Goal: Check status: Check status

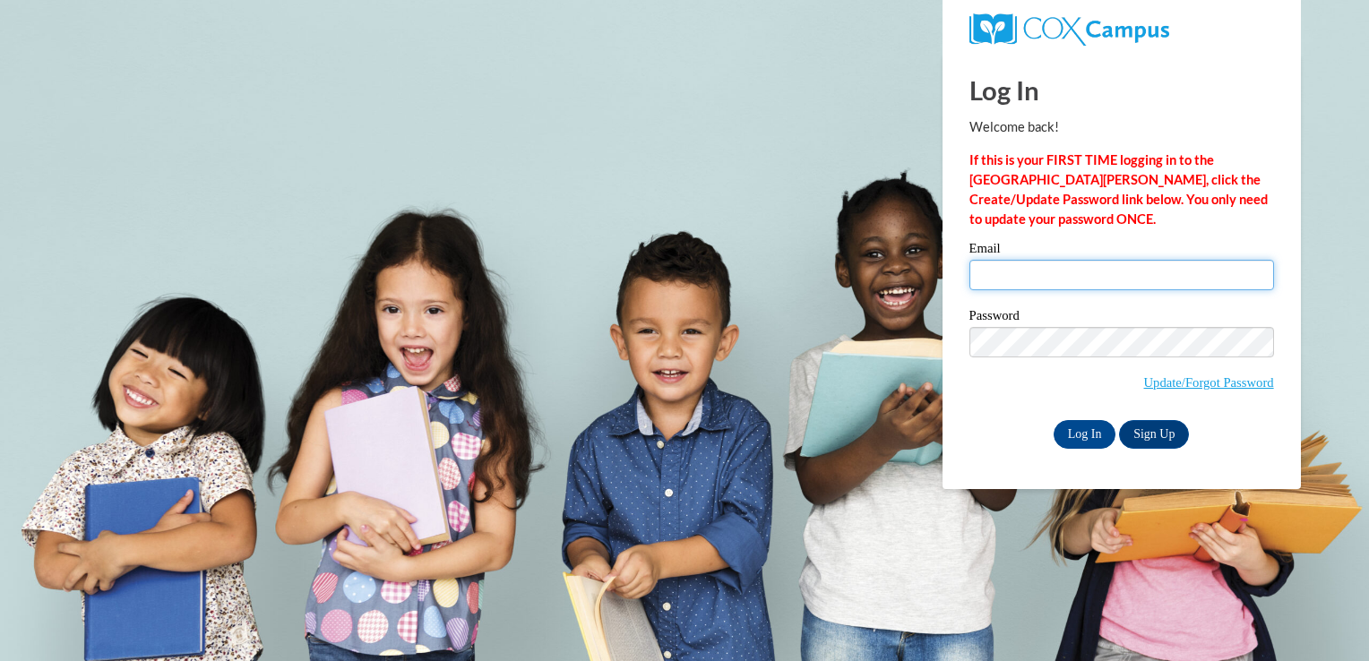
click at [1035, 272] on input "Email" at bounding box center [1122, 275] width 305 height 30
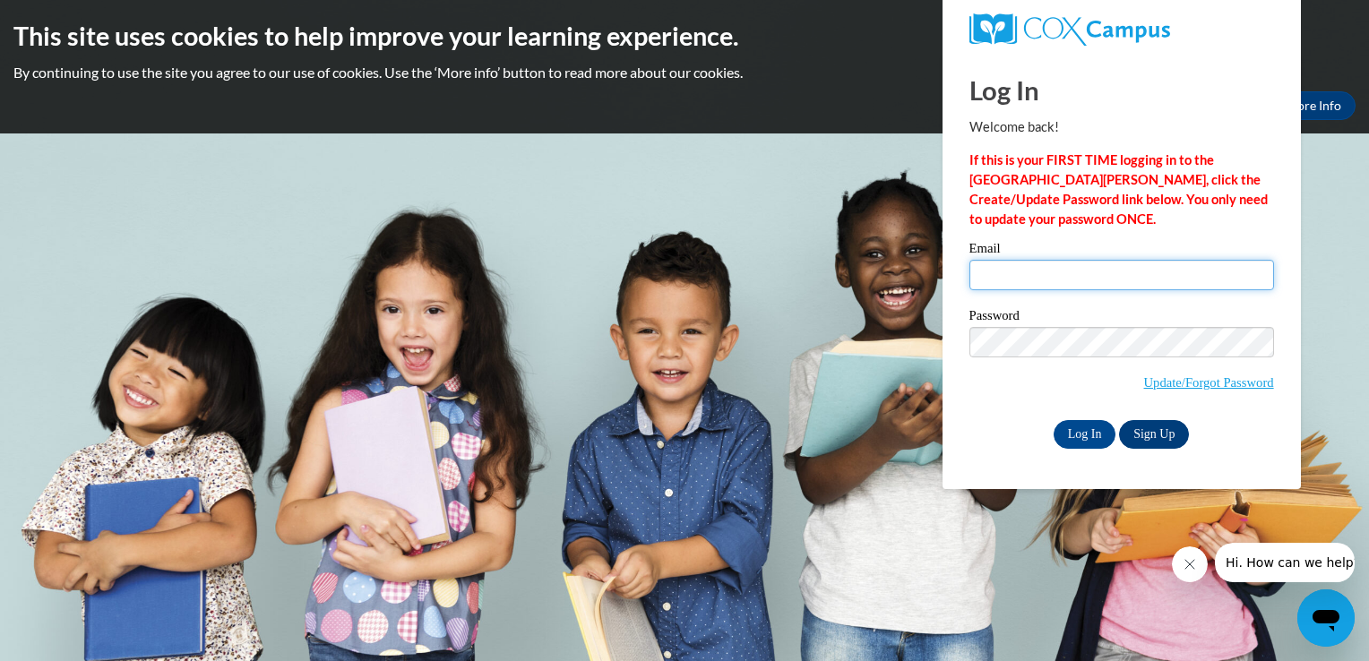
type input "trb461@msstate.edu"
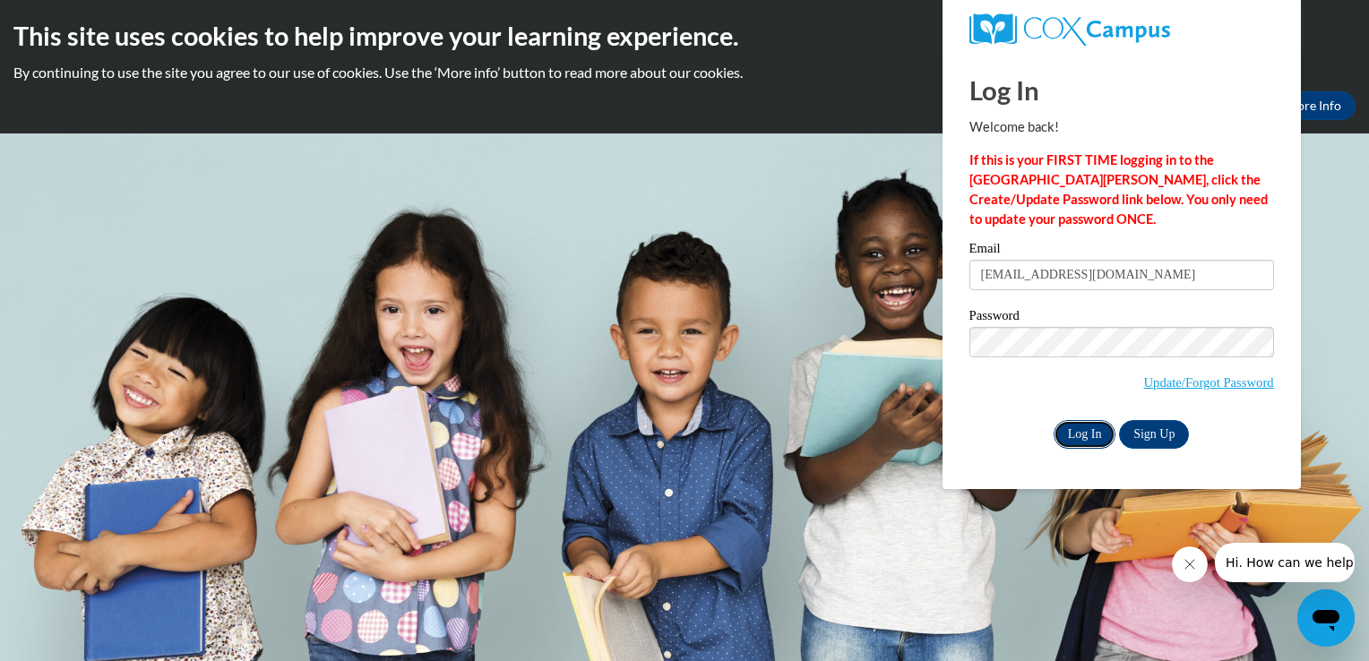
click at [1082, 439] on input "Log In" at bounding box center [1085, 434] width 63 height 29
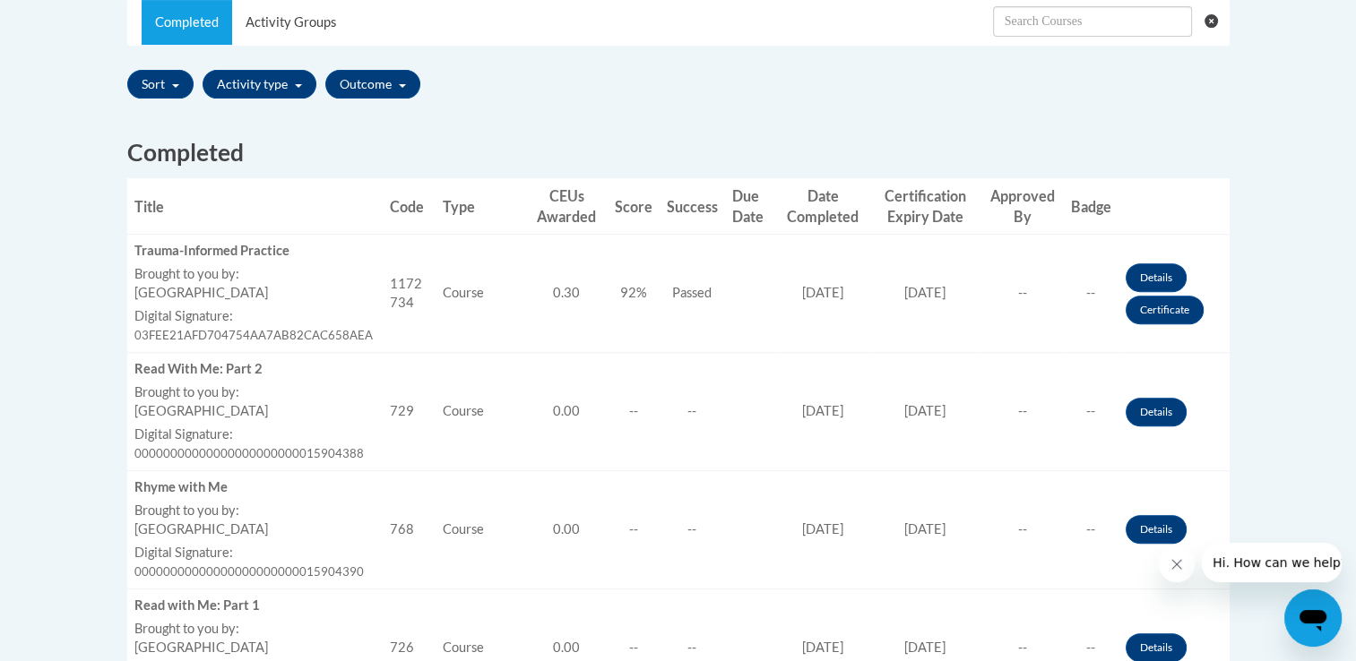
scroll to position [594, 0]
click at [1157, 267] on link "Details" at bounding box center [1156, 277] width 61 height 29
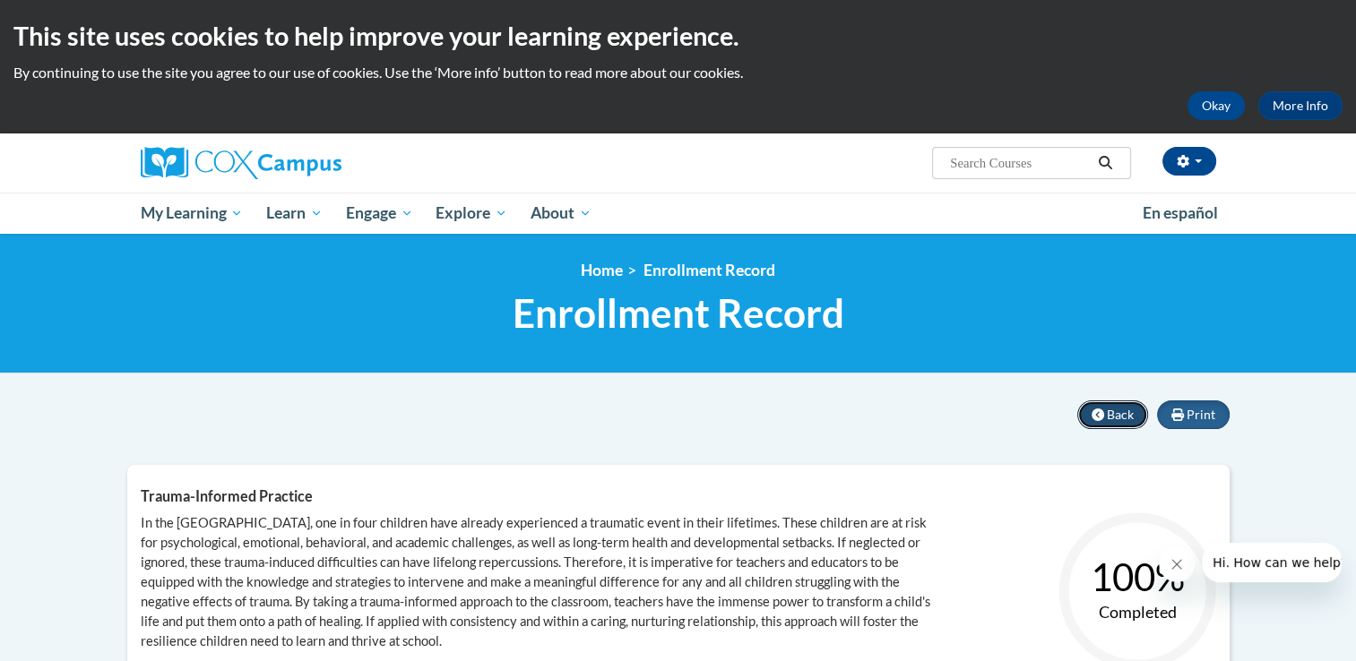
click at [1122, 418] on span "Back" at bounding box center [1120, 414] width 27 height 15
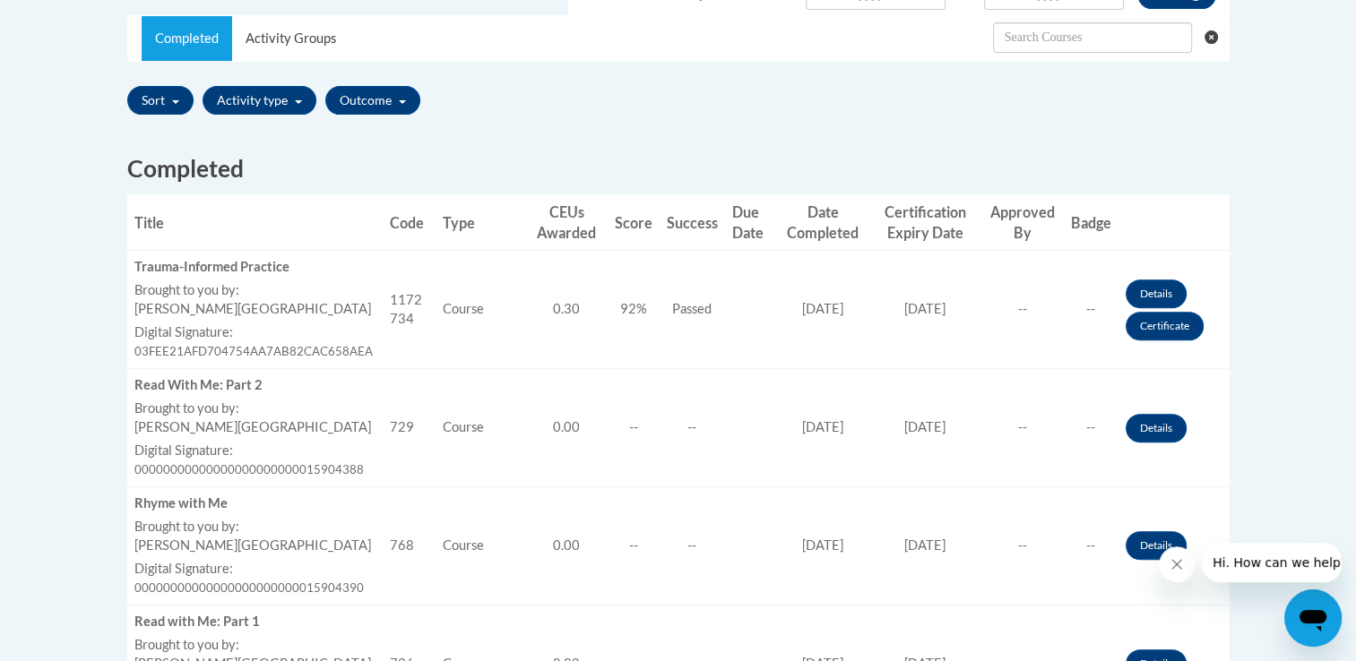
scroll to position [595, 0]
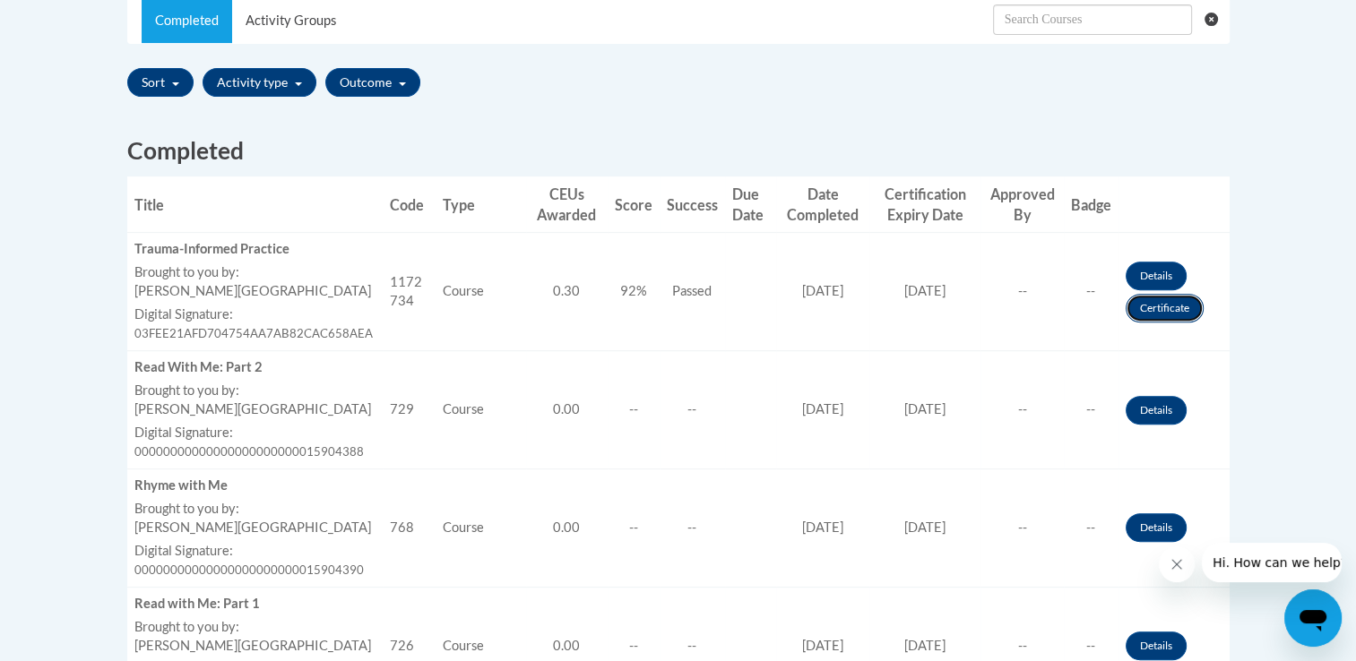
click at [1158, 297] on link "Certificate" at bounding box center [1165, 308] width 78 height 29
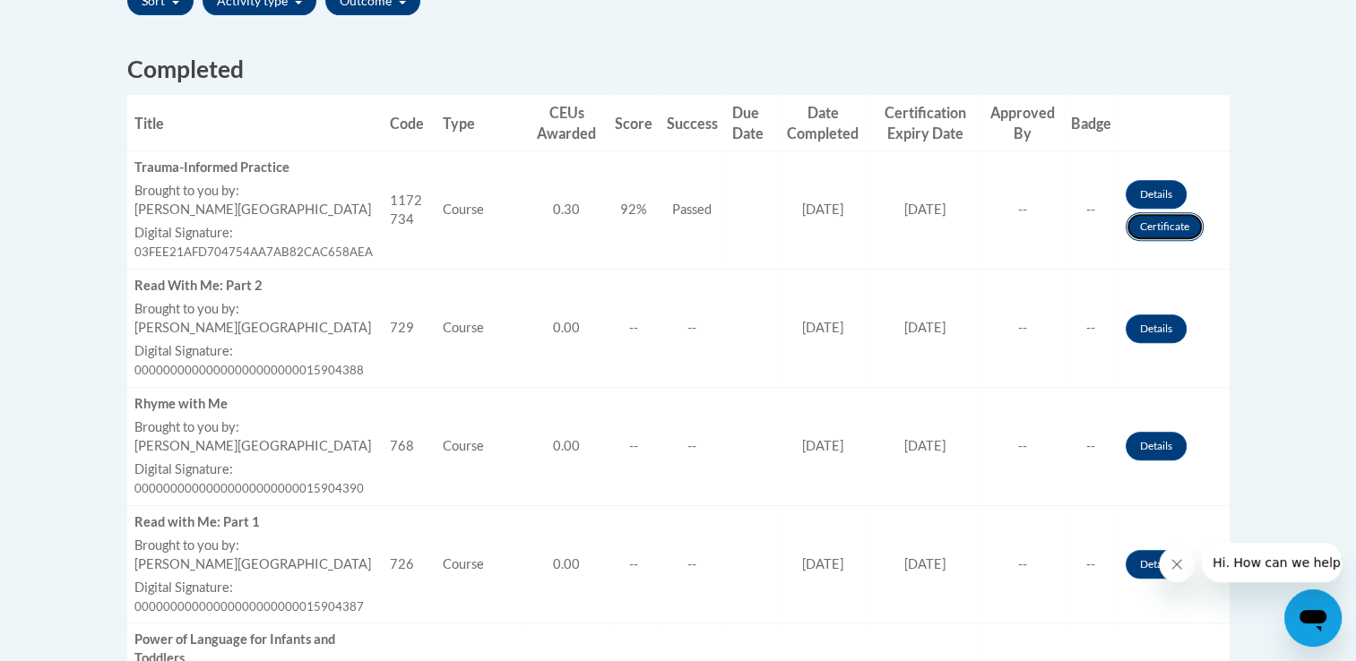
scroll to position [677, 0]
click at [1140, 229] on link "Certificate" at bounding box center [1165, 225] width 78 height 29
